Goal: Obtain resource: Download file/media

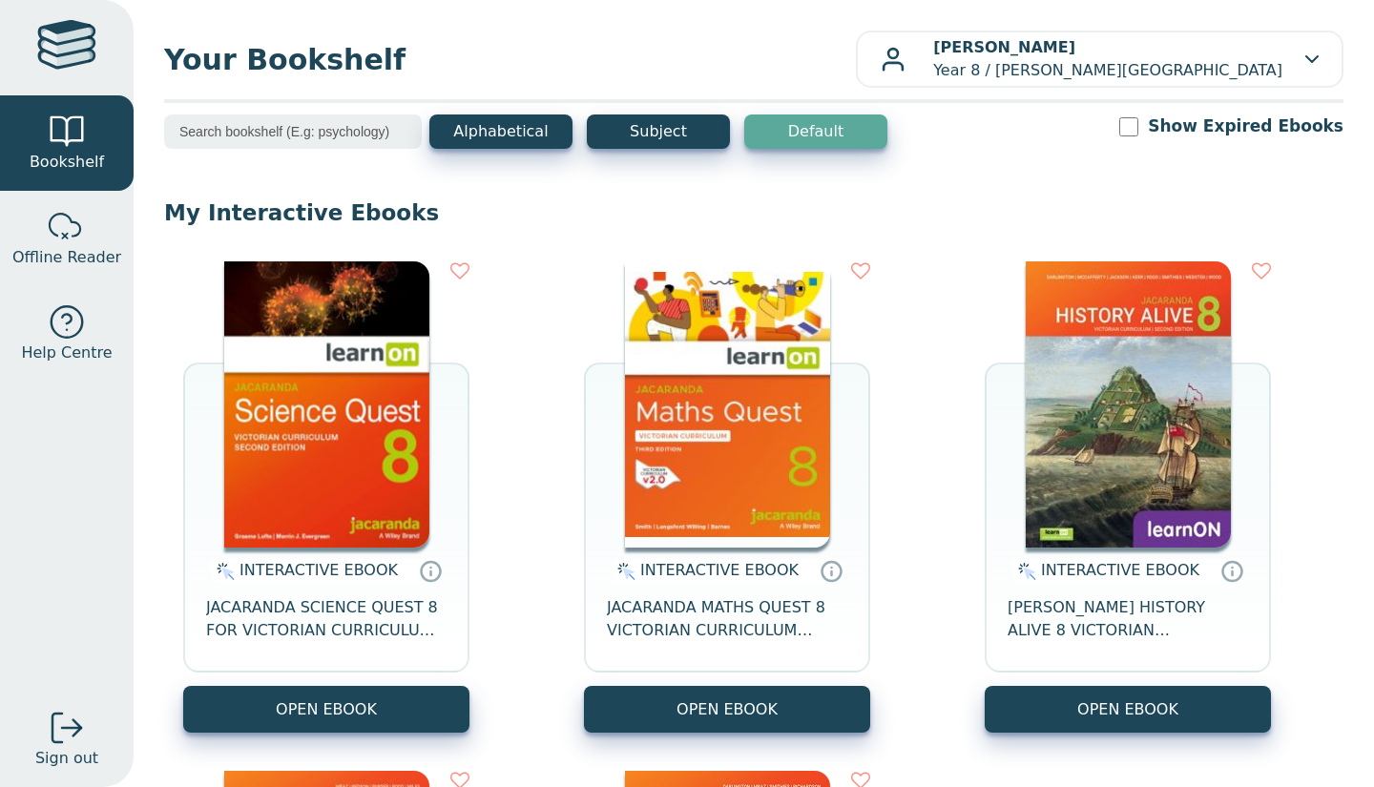
click at [341, 457] on img at bounding box center [326, 404] width 205 height 286
click at [330, 482] on img at bounding box center [326, 404] width 205 height 286
